Goal: Entertainment & Leisure: Consume media (video, audio)

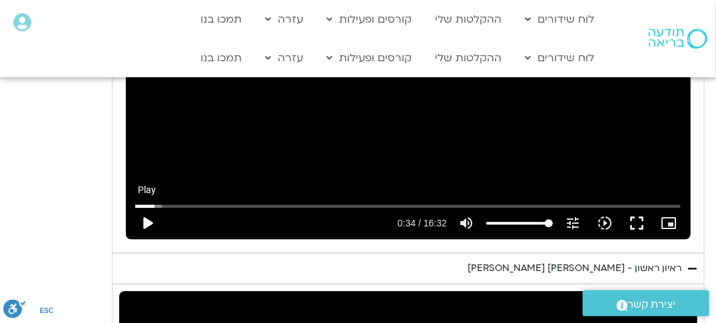
type input "2817.733333"
click at [148, 223] on button "play_arrow" at bounding box center [147, 223] width 32 height 32
type input "34.757474"
type input "2817.733333"
type input "34.81158"
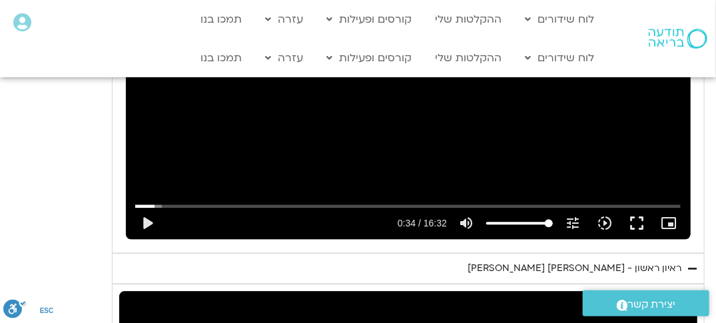
type input "2817.733333"
type input "34.946353"
type input "2817.733333"
type input "34.956288"
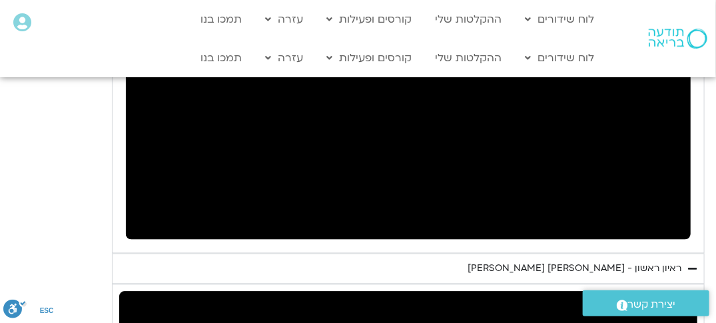
type input "2817.733333"
type input "35.733838"
type input "2817.733333"
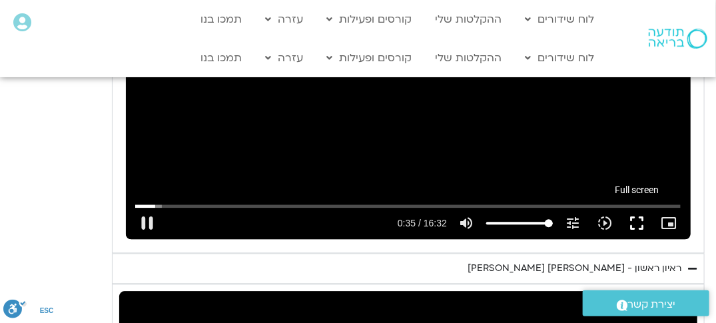
type input "35.85915"
type input "2817.733333"
type input "36.029032"
type input "2817.733333"
type input "36.160757"
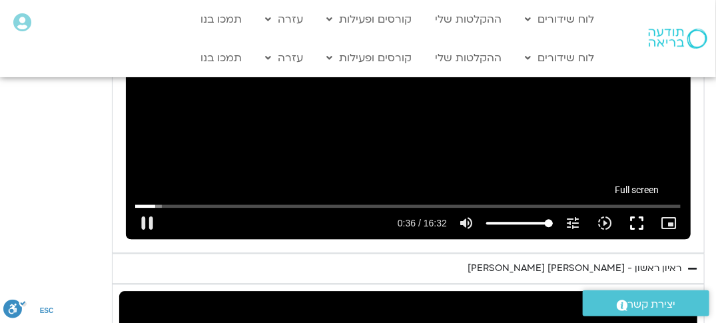
type input "2817.733333"
type input "36.279781"
type input "2817.733333"
type input "36.422122"
type input "2817.733333"
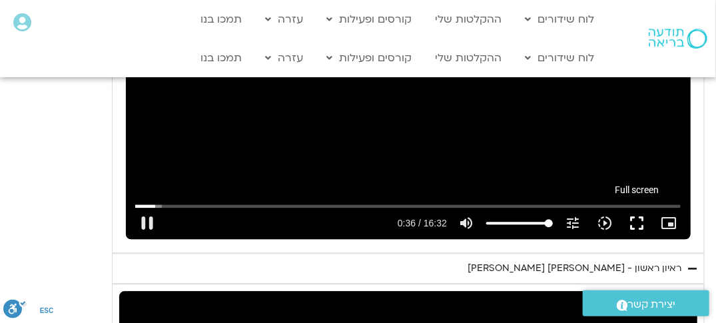
type input "36.53962"
type input "2817.733333"
type input "36.679695"
type input "2817.733333"
click at [640, 227] on button "fullscreen" at bounding box center [637, 223] width 32 height 32
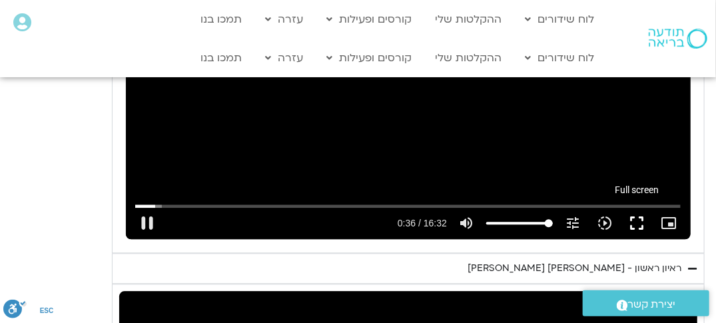
type input "36.813557"
type input "2817.733333"
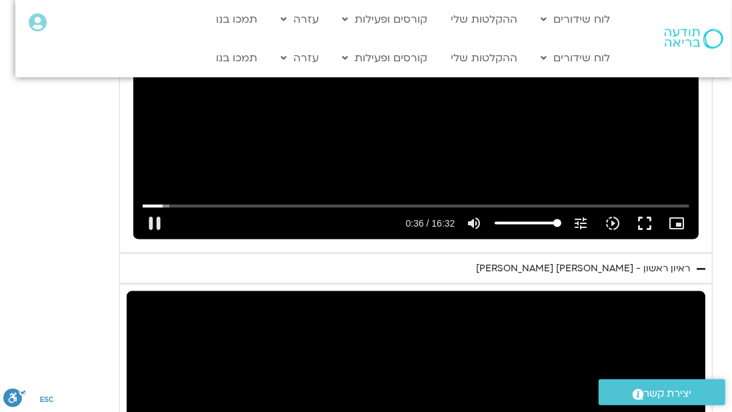
type input "37.034339"
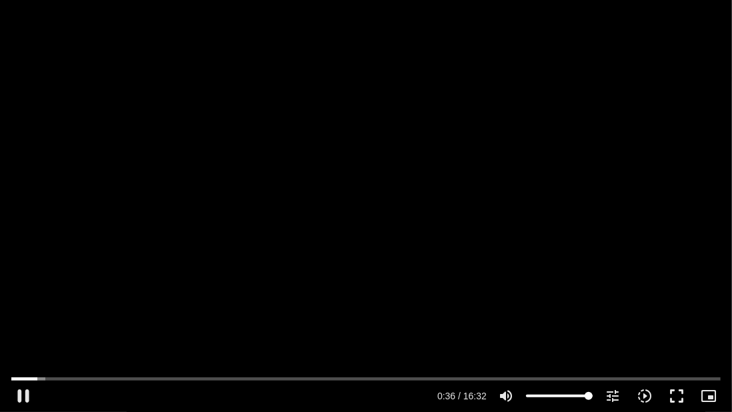
type input "2817.733333"
type input "37.166663"
type input "2817.733333"
type input "37.300766"
type input "2817.733333"
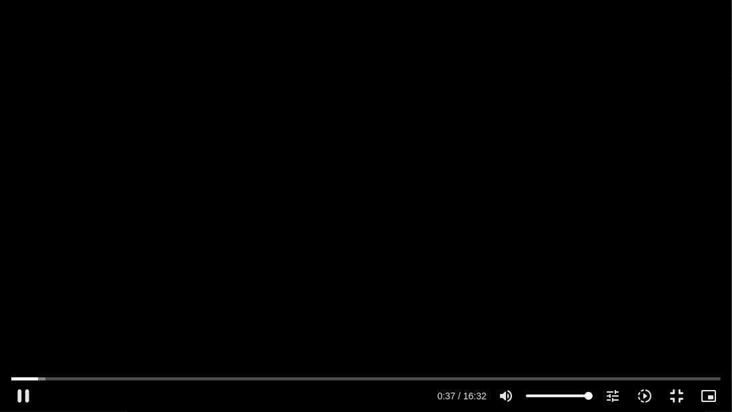
type input "37.444026"
type input "2817.733333"
type input "37.578183"
type input "2817.733333"
type input "37.711289"
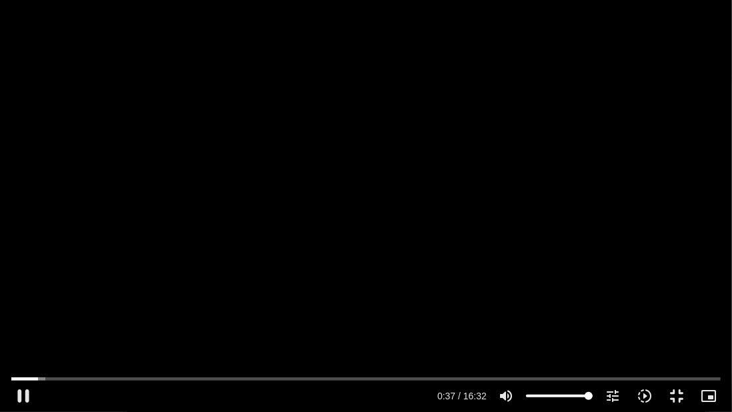
type input "2817.733333"
type input "37.84809"
type input "2817.733333"
type input "37.981336"
type input "2817.733333"
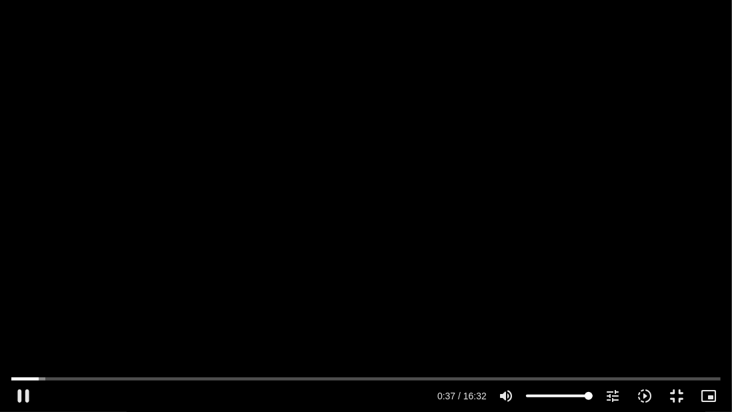
type input "38.107365"
type input "2817.733333"
type input "38.239712"
type input "2817.733333"
type input "38.367015"
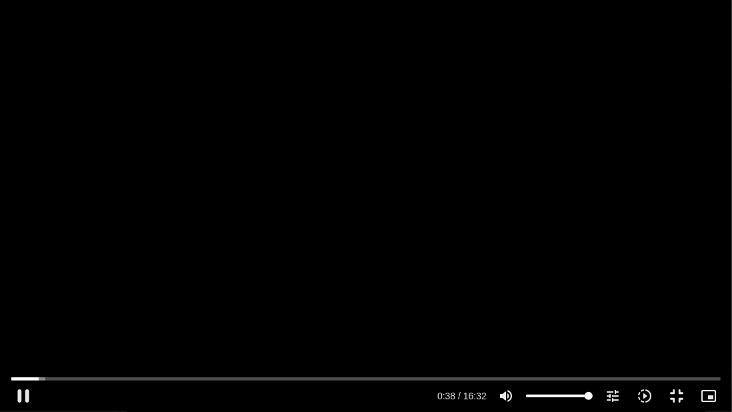
type input "2817.733333"
type input "38.50375"
type input "2817.733333"
type input "38.63369"
type input "2817.733333"
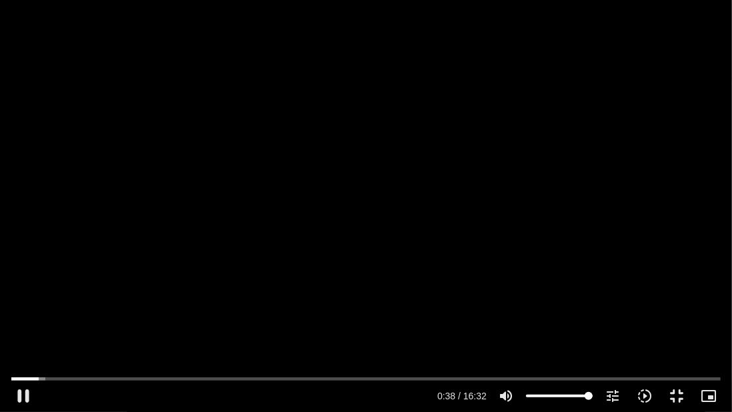
type input "38.765975"
type input "2817.733333"
type input "38.899696"
type input "2817.733333"
type input "39.031025"
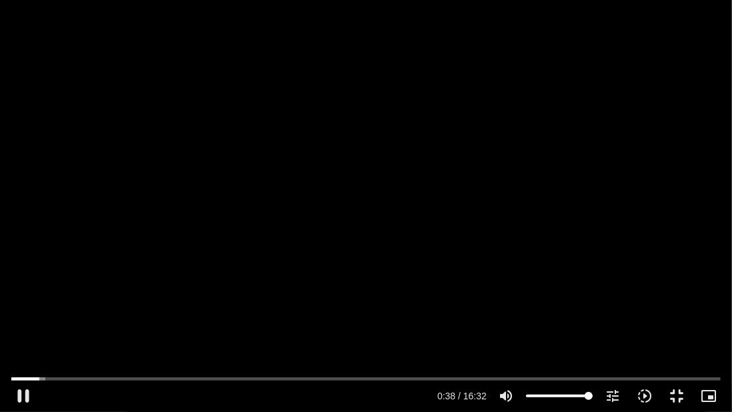
type input "2817.733333"
type input "39.166996"
type input "2817.733333"
type input "39.298043"
type input "2817.733333"
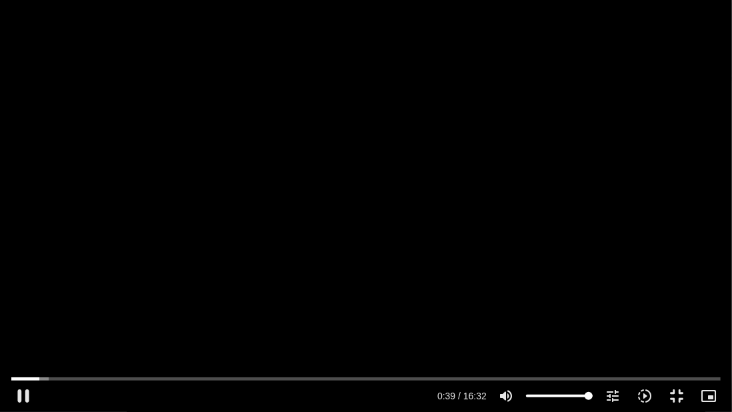
type input "39.427579"
type input "2817.733333"
type input "39.566272"
type input "2817.733333"
type input "39.700121"
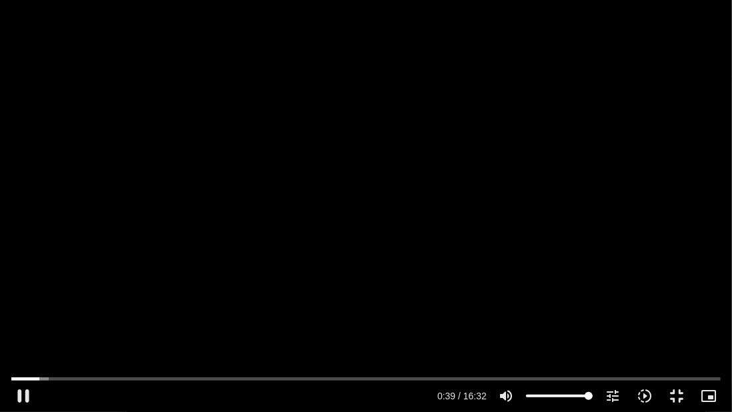
type input "2817.733333"
type input "39.838702"
type input "2817.733333"
type input "39.971992"
type input "2817.733333"
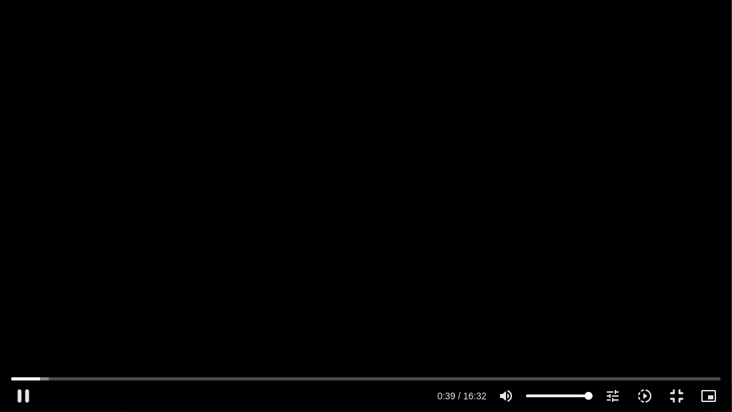
type input "40.107716"
type input "2817.733333"
type input "40.24142"
type input "2817.733333"
type input "40.371988"
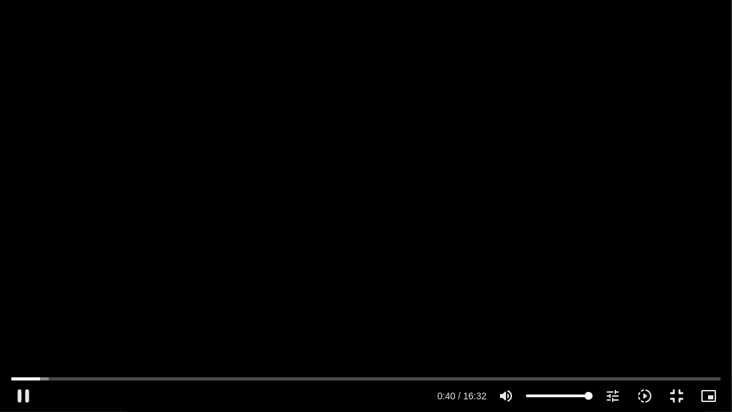
type input "2817.733333"
type input "40.501199"
type input "2817.733333"
type input "40.633424"
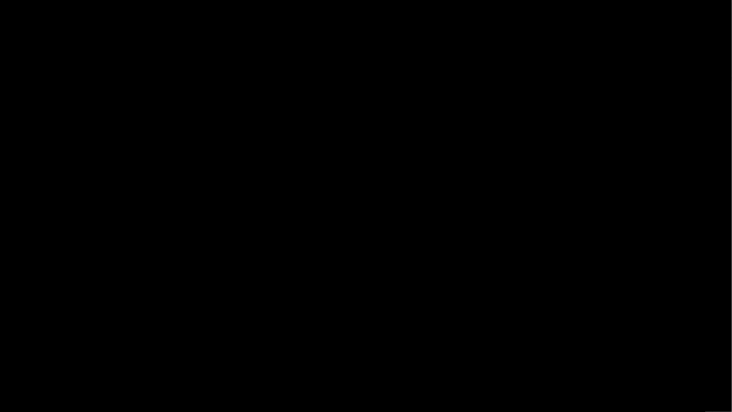
type input "2817.733333"
type input "159.152623"
type input "2817.733333"
type input "159.28319"
type input "2817.733333"
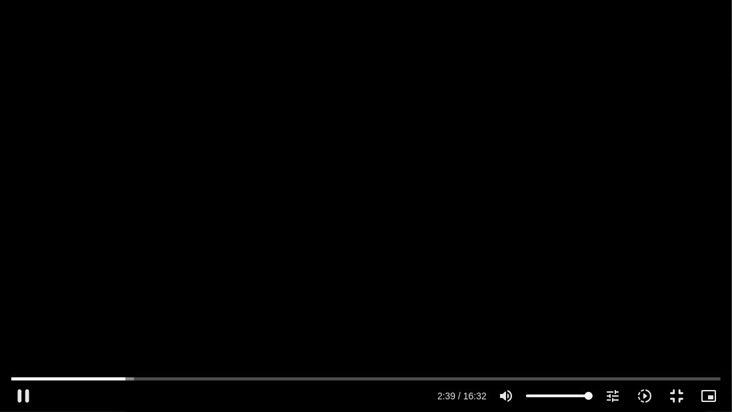
type input "159.431687"
type input "2817.733333"
type input "159.567877"
type input "2817.733333"
type input "159.71762"
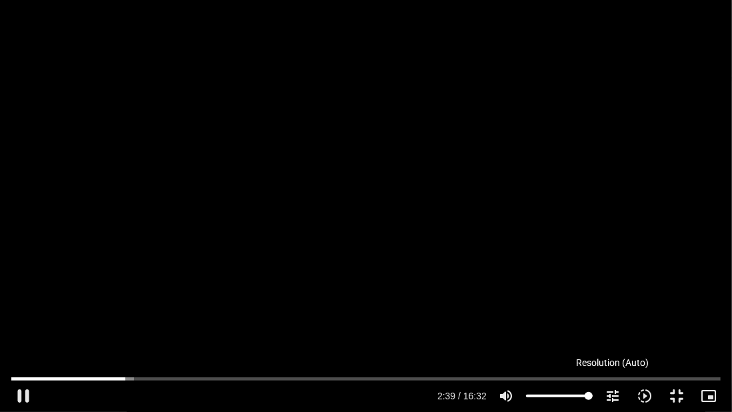
type input "2817.733333"
type input "159.82029"
type input "2817.733333"
type input "159.952592"
type input "2817.733333"
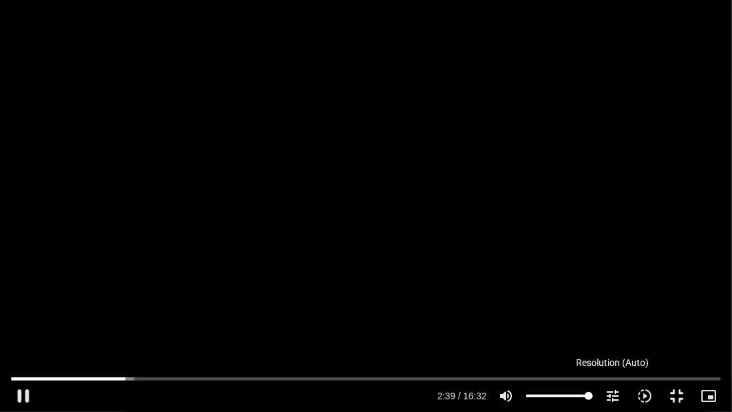
type input "160.095489"
type input "2817.733333"
type input "160.210423"
type input "2817.733333"
type input "160.342745"
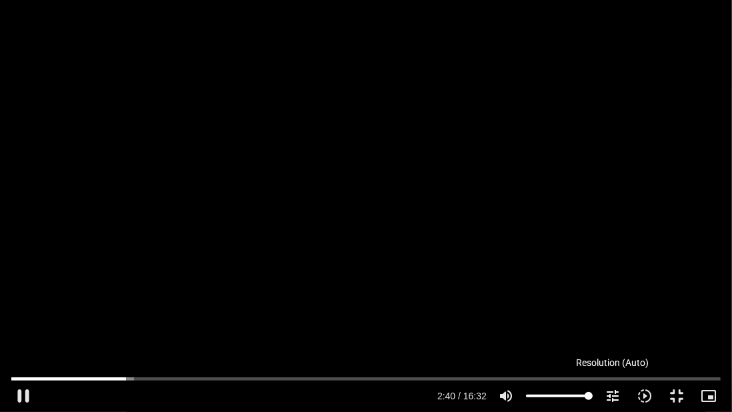
type input "2817.733333"
type input "160.477631"
type input "2817.733333"
type input "160.611539"
type input "2817.733333"
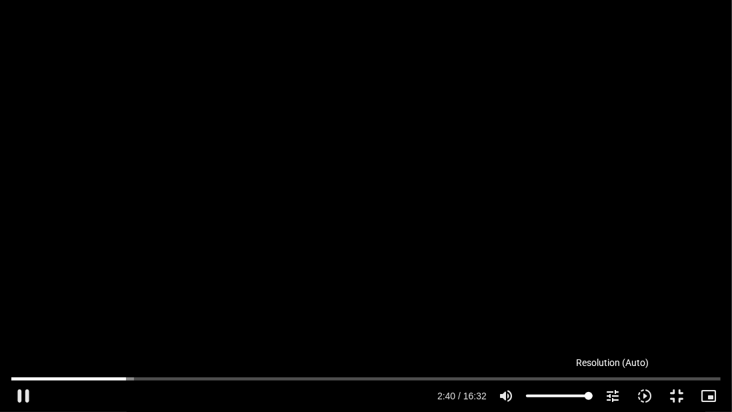
type input "160.743817"
type input "2817.733333"
type input "160.872888"
type input "2817.733333"
type input "161.00957"
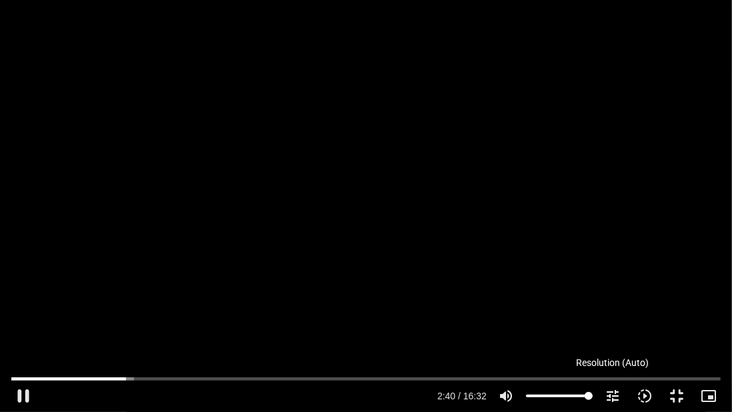
type input "2817.733333"
type input "161.137976"
type input "2817.733333"
type input "161.275322"
type input "2817.733333"
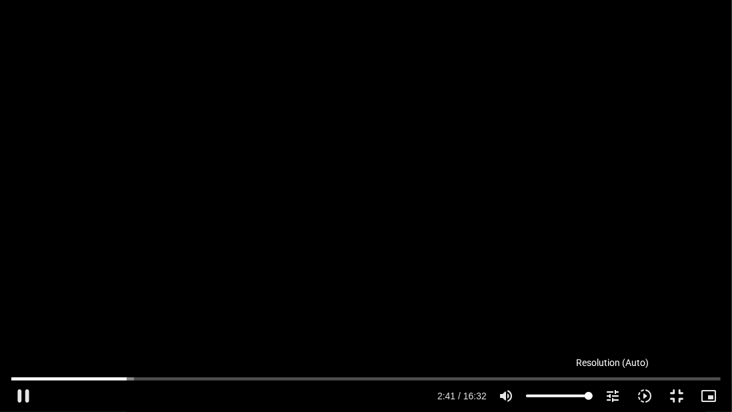
type input "161.415514"
type input "2817.733333"
type input "161.545825"
type input "2817.733333"
type input "161.681508"
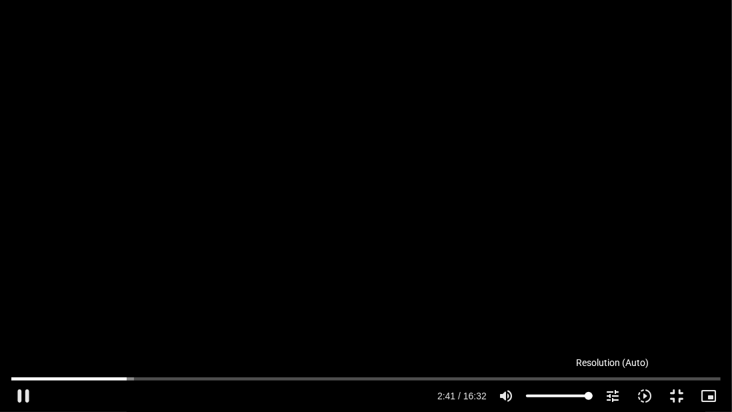
type input "2817.733333"
type input "161.818839"
type input "2817.733333"
type input "161.945397"
type input "2817.733333"
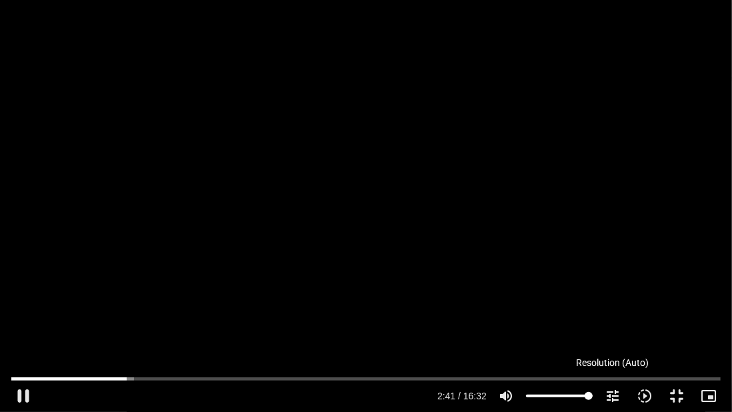
type input "162.084508"
type input "2817.733333"
type input "162.211962"
type input "2817.733333"
type input "162.337004"
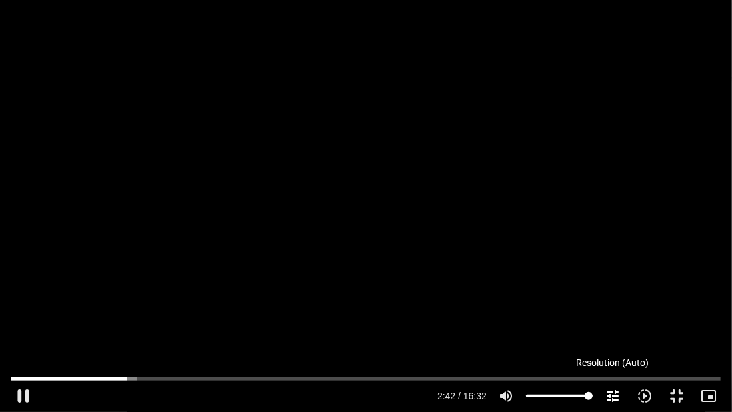
type input "2817.733333"
type input "162.476515"
type input "2817.733333"
type input "162.611563"
type input "2817.733333"
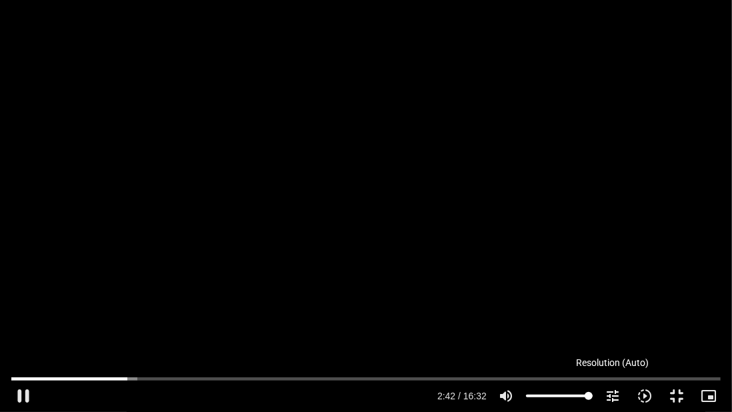
type input "162.737836"
type input "2817.733333"
type input "162.863126"
type input "2817.733333"
type input "162.992234"
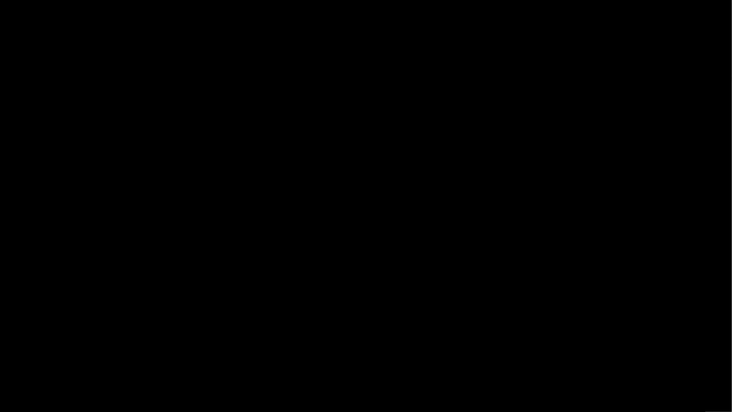
type input "2817.733333"
type input "163.507037"
type input "2817.733333"
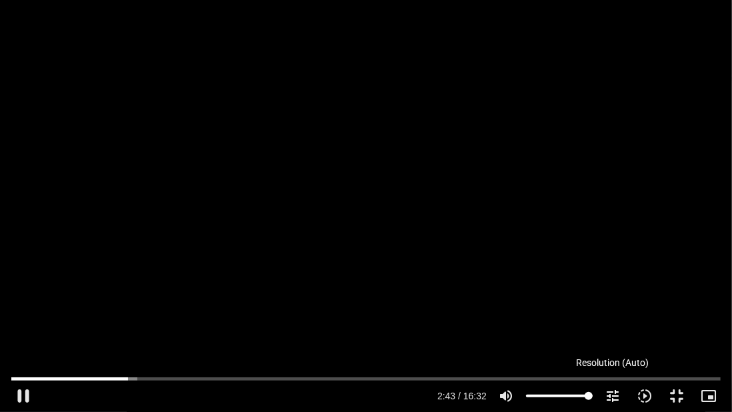
type input "163.633041"
type input "2817.733333"
type input "163.760814"
type input "2817.733333"
type input "163.888566"
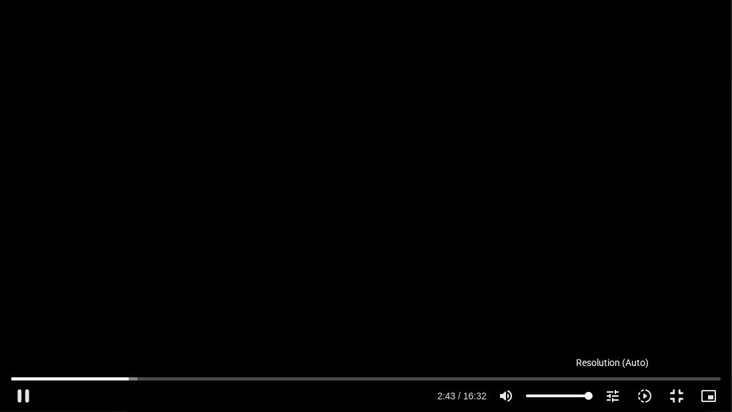
type input "2817.733333"
type input "164.041799"
type input "2817.733333"
type input "164.167572"
type input "2817.733333"
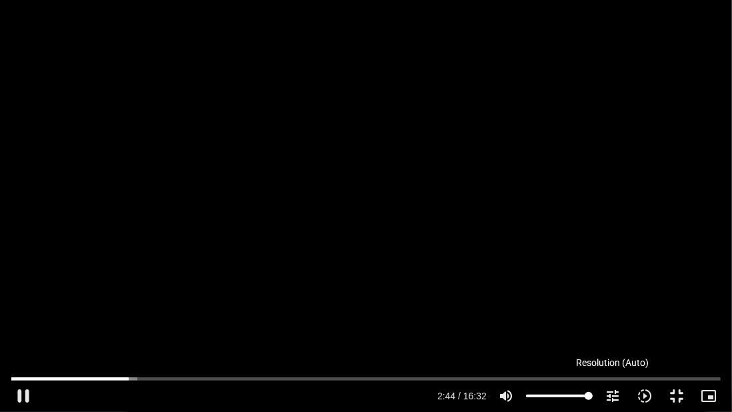
type input "164.307361"
type input "2817.733333"
type input "164.446884"
type input "2817.733333"
type input "164.59162"
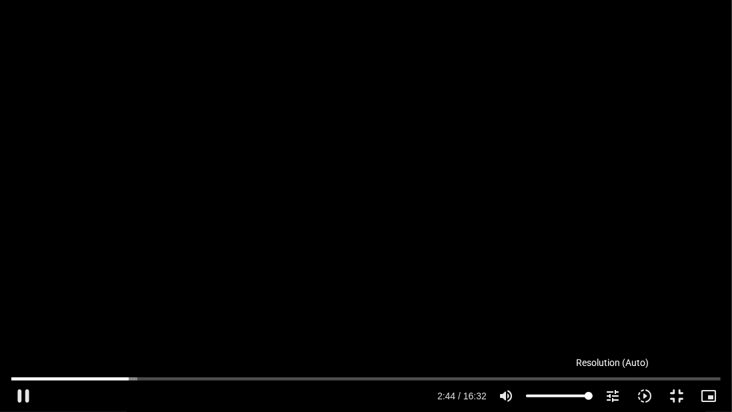
type input "2817.733333"
type input "164.711043"
type input "2817.733333"
type input "164.842803"
type input "2817.733333"
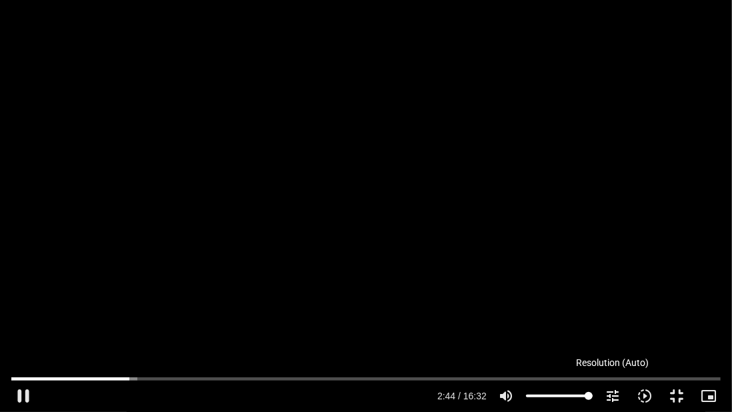
type input "164.971808"
type input "2817.733333"
type input "165.111991"
type input "2817.733333"
type input "165.24261"
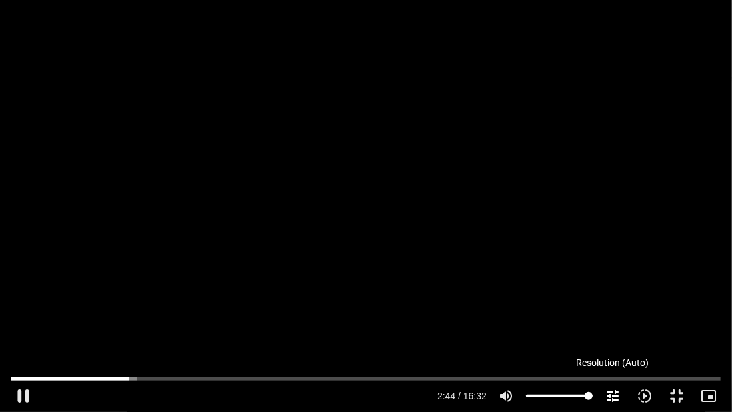
type input "2817.733333"
type input "165.37892"
type input "2817.733333"
type input "165.509174"
type input "2817.733333"
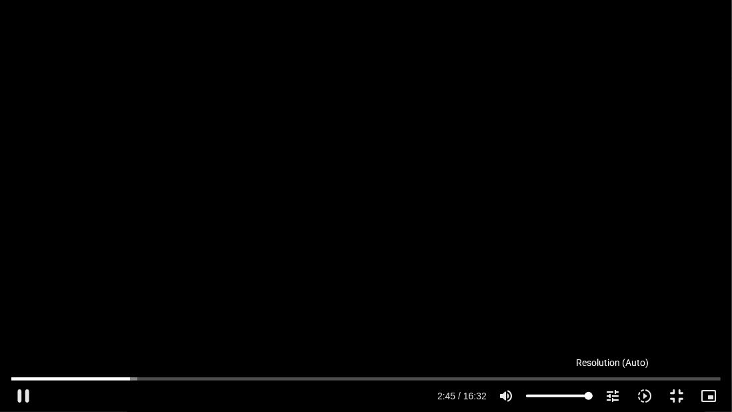
type input "165.638478"
type input "2817.733333"
type input "165.77785"
type input "2817.733333"
type input "165.917969"
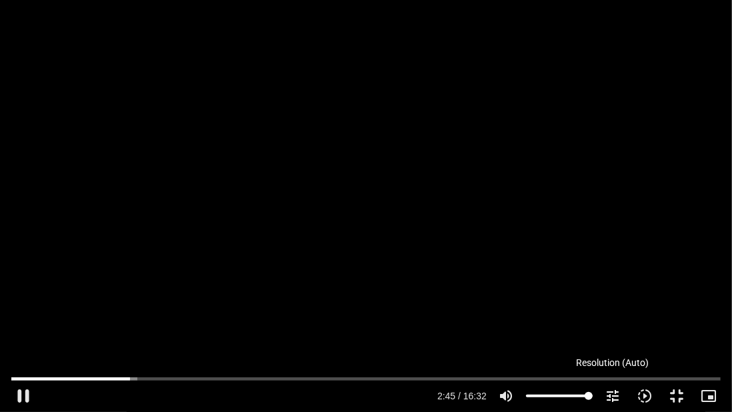
type input "2817.733333"
type input "166.057419"
type input "2817.733333"
type input "166.182999"
type input "2817.733333"
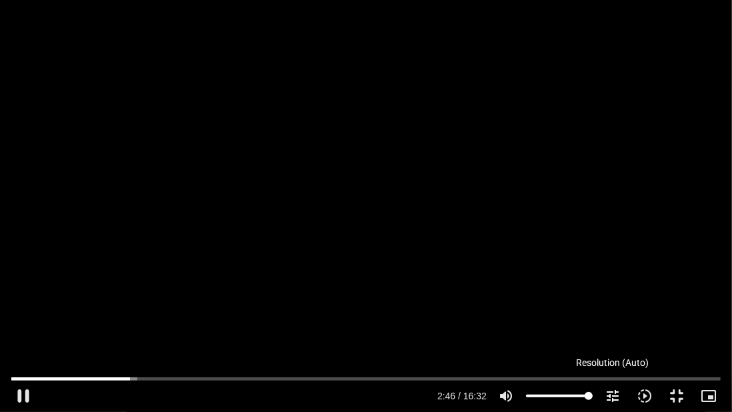
type input "166.310759"
type input "2817.733333"
type input "166.446591"
type input "2817.733333"
type input "166.583944"
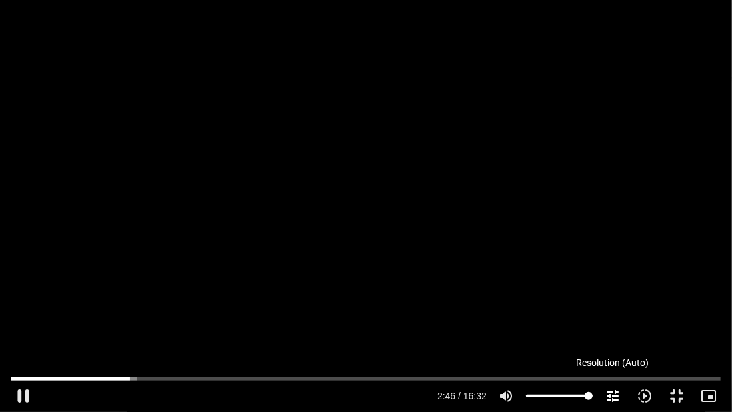
type input "2817.733333"
type input "166.711191"
type input "2817.733333"
type input "166.848596"
type input "2817.733333"
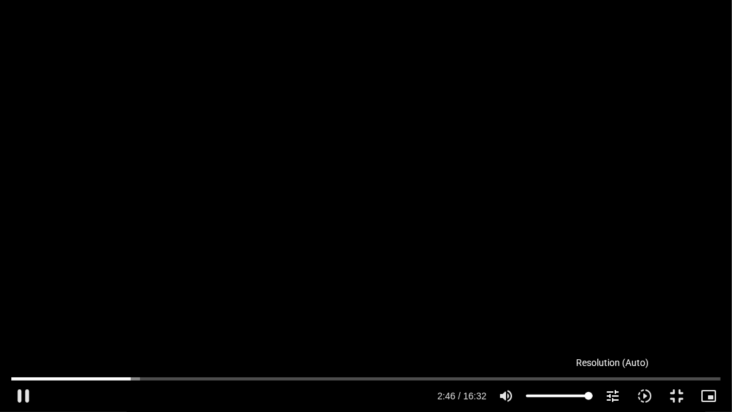
type input "166.976879"
type input "2817.733333"
type input "167.110656"
type input "2817.733333"
type input "167.236577"
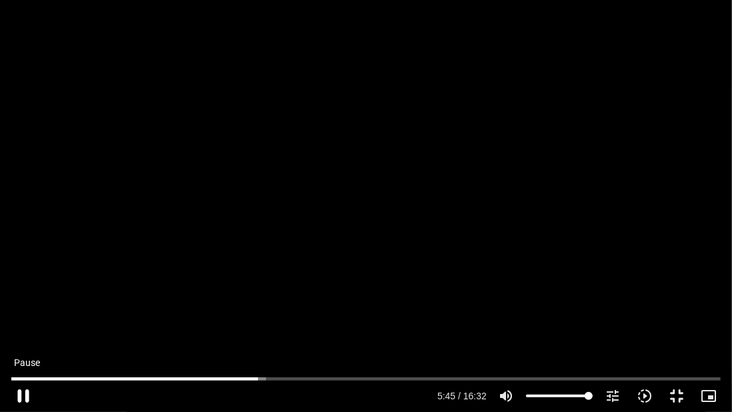
click at [23, 323] on button "pause" at bounding box center [23, 396] width 32 height 32
click at [23, 323] on button "play_arrow" at bounding box center [23, 396] width 32 height 32
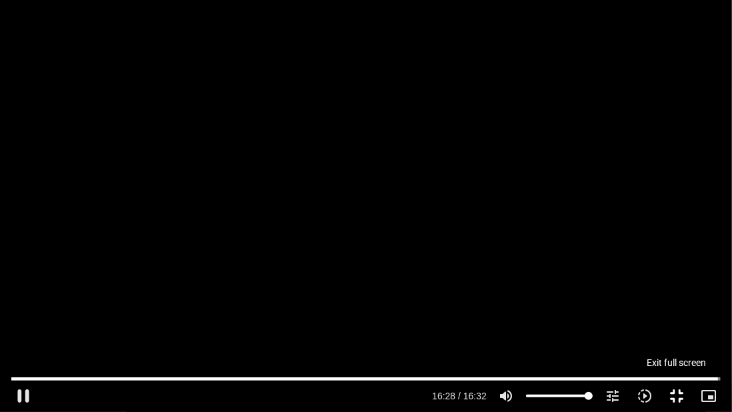
click at [675, 323] on button "fullscreen_exit" at bounding box center [676, 396] width 32 height 32
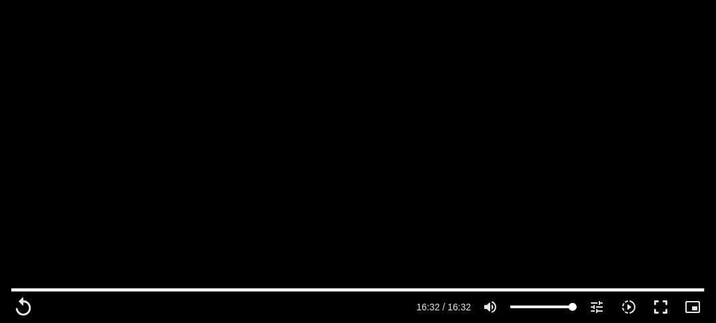
scroll to position [1351, 0]
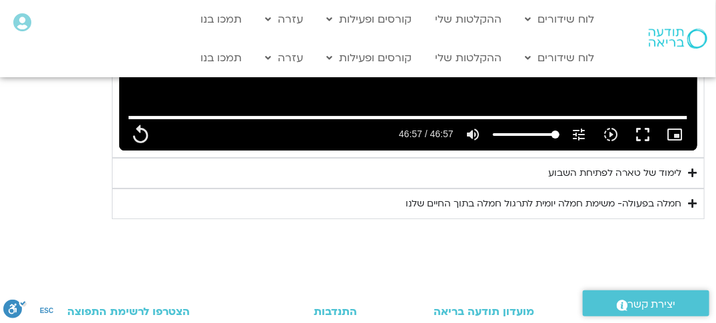
click at [694, 171] on icon "Accordion. Open links with Enter or Space, close with Escape, and navigate with…" at bounding box center [693, 173] width 9 height 10
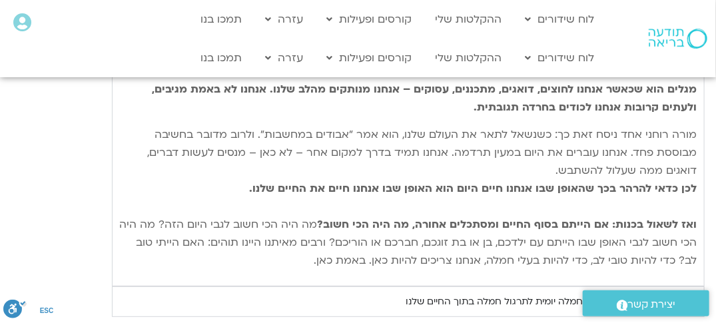
scroll to position [1742, 0]
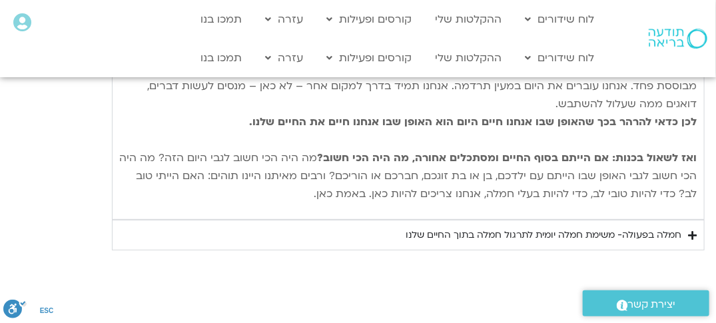
click at [697, 231] on icon "Accordion. Open links with Enter or Space, close with Escape, and navigate with…" at bounding box center [693, 236] width 9 height 10
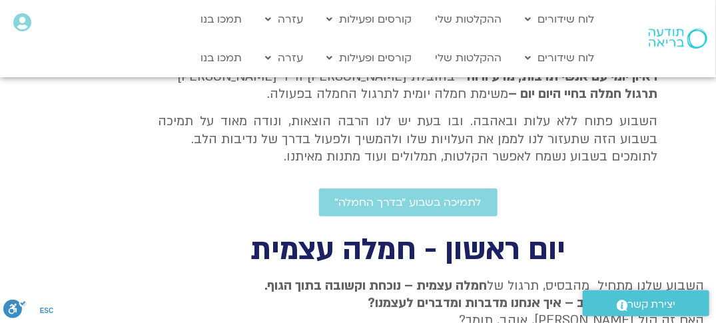
scroll to position [339, 0]
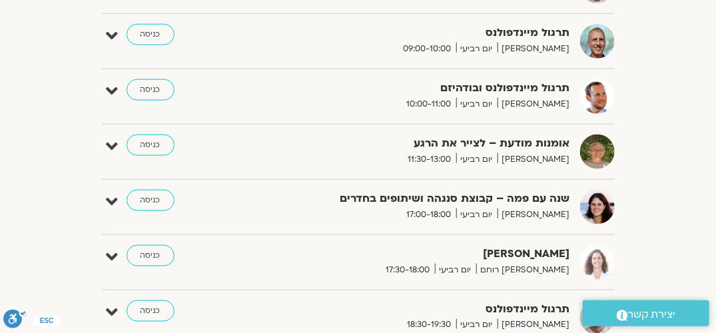
scroll to position [467, 0]
